Goal: Task Accomplishment & Management: Manage account settings

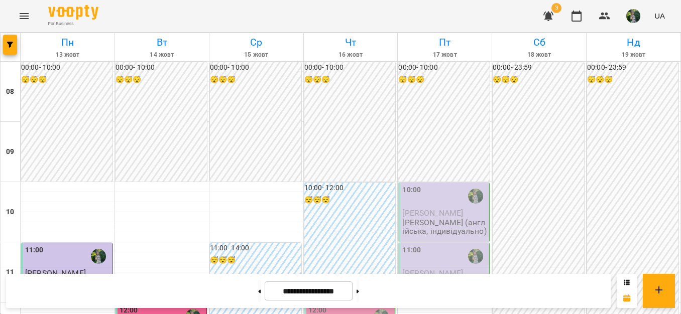
scroll to position [356, 0]
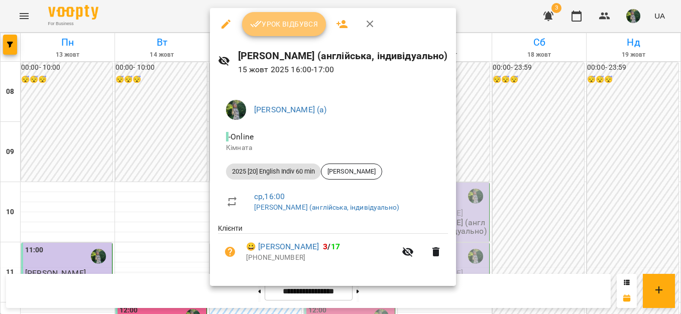
click at [293, 23] on span "Урок відбувся" at bounding box center [284, 24] width 68 height 12
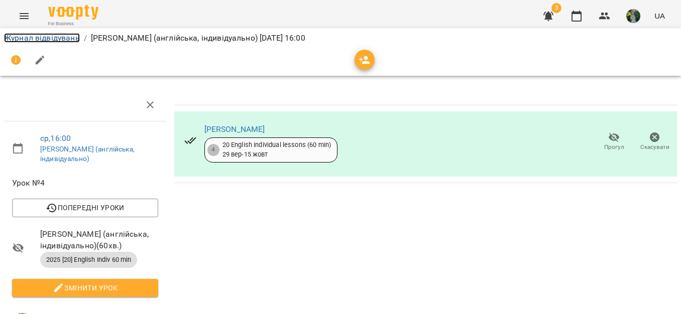
click at [52, 41] on link "Журнал відвідувань" at bounding box center [42, 38] width 76 height 10
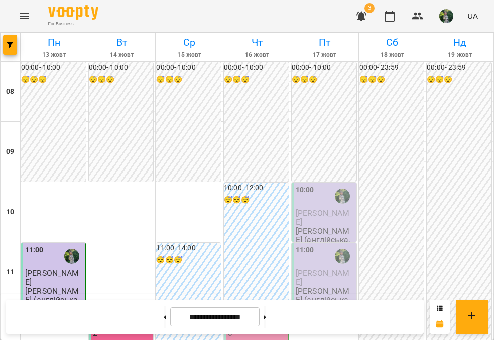
scroll to position [624, 0]
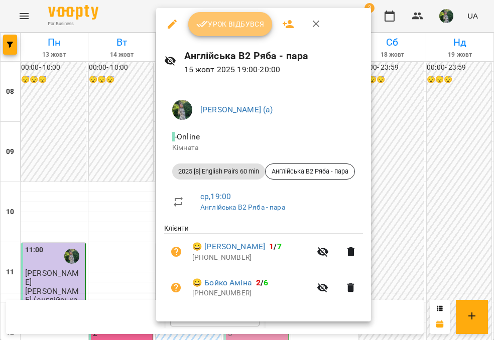
click at [215, 30] on button "Урок відбувся" at bounding box center [230, 24] width 84 height 24
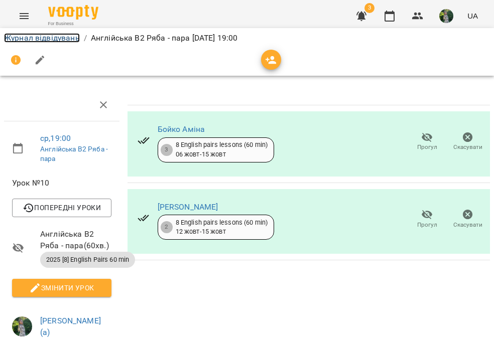
click at [43, 34] on link "Журнал відвідувань" at bounding box center [42, 38] width 76 height 10
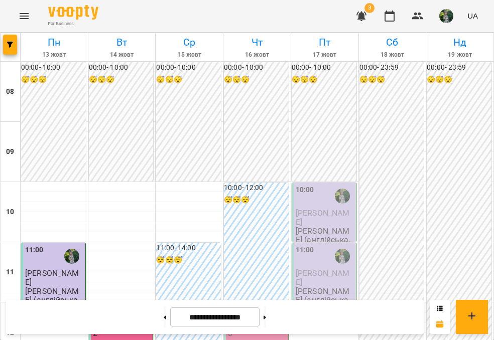
click at [442, 19] on img "button" at bounding box center [446, 16] width 14 height 14
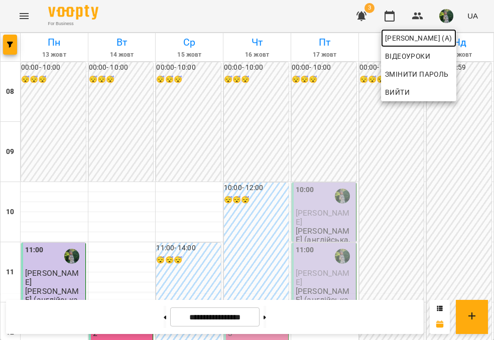
click at [408, 39] on span "[PERSON_NAME] (а)" at bounding box center [418, 38] width 67 height 12
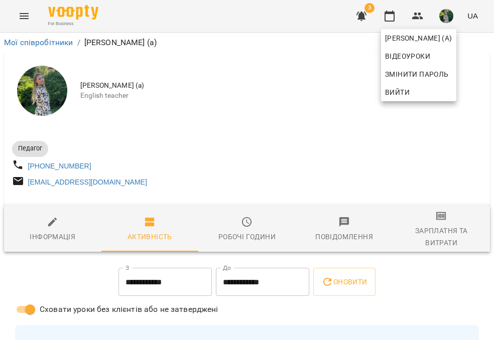
click at [430, 218] on div at bounding box center [247, 170] width 494 height 340
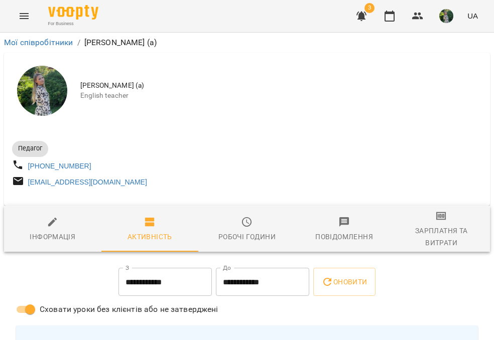
click at [438, 222] on icon "button" at bounding box center [441, 216] width 12 height 12
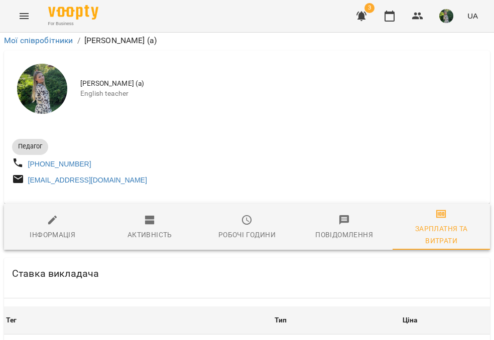
scroll to position [1139, 0]
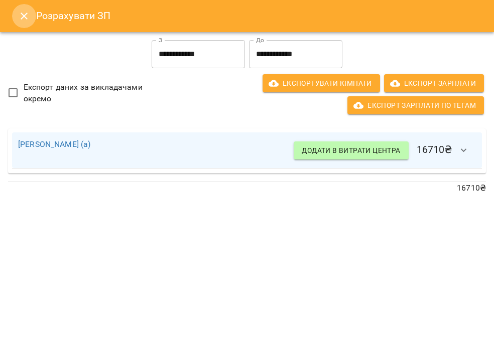
click at [26, 14] on icon "Close" at bounding box center [24, 16] width 7 height 7
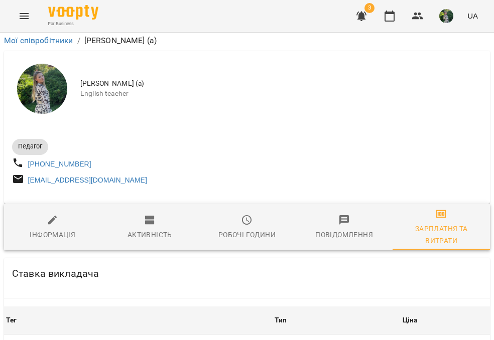
scroll to position [0, 0]
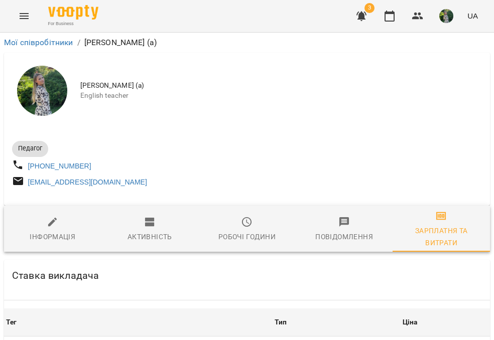
click at [23, 15] on icon "Menu" at bounding box center [24, 16] width 12 height 12
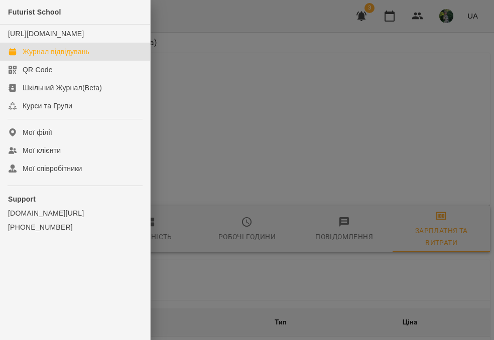
click at [50, 57] on div "Журнал відвідувань" at bounding box center [56, 52] width 67 height 10
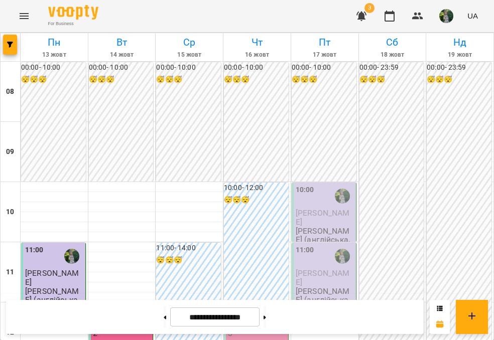
scroll to position [575, 0]
